Goal: Navigation & Orientation: Find specific page/section

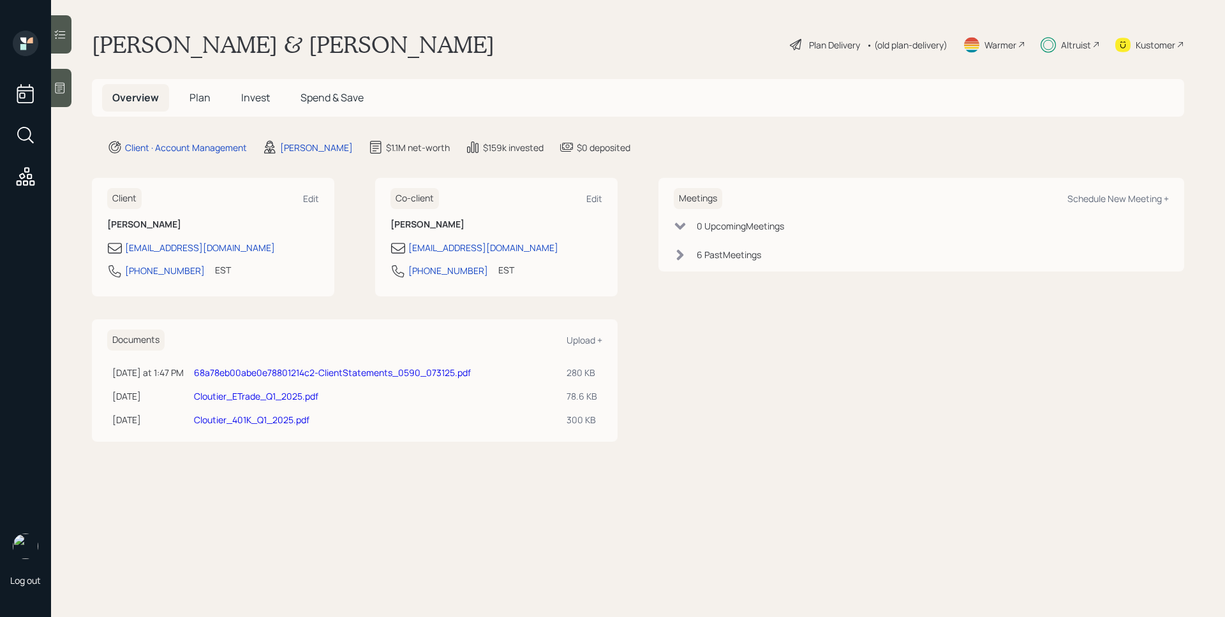
click at [194, 92] on span "Plan" at bounding box center [199, 98] width 21 height 14
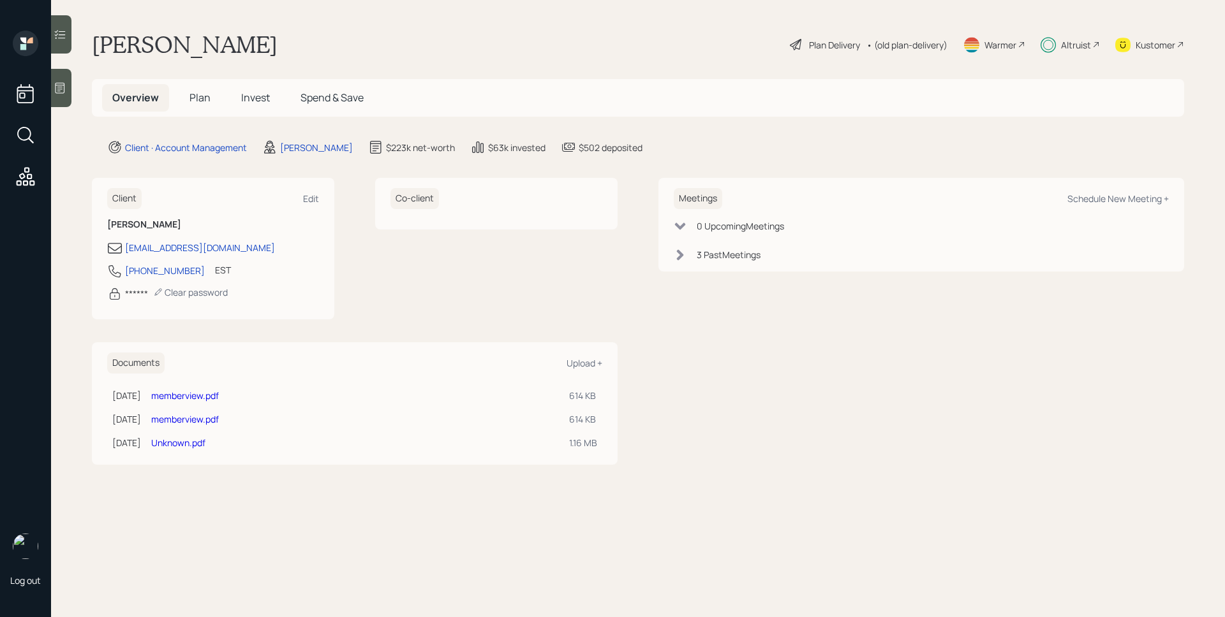
click at [281, 99] on div "Overview Plan Invest Spend & Save" at bounding box center [238, 97] width 272 height 27
click at [261, 97] on span "Invest" at bounding box center [255, 98] width 29 height 14
